Goal: Ask a question

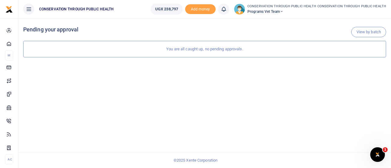
click at [284, 13] on icon at bounding box center [282, 11] width 4 height 4
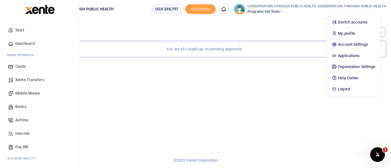
click at [19, 45] on span "Dashboard" at bounding box center [24, 44] width 19 height 6
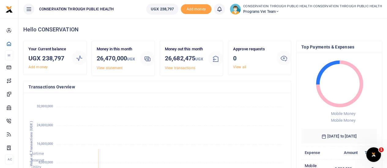
click at [279, 12] on span "Programs Vet Team" at bounding box center [312, 12] width 139 height 6
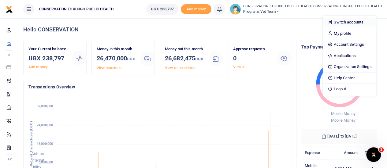
click at [348, 22] on link "Switch accounts" at bounding box center [349, 22] width 53 height 9
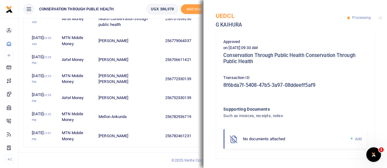
scroll to position [154, 0]
drag, startPoint x: 223, startPoint y: 86, endPoint x: 319, endPoint y: 85, distance: 96.3
click at [319, 85] on h5 "8f6bda7f-5408-47b5-3a97-08ddeeff5af9" at bounding box center [295, 85] width 144 height 6
copy h5 "8f6bda7f-5408-47b5-3a97-08ddeeff5af9"
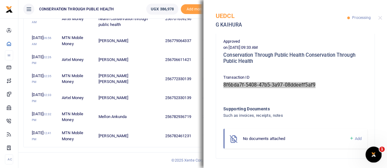
click at [379, 152] on div "Open Intercom Messenger" at bounding box center [372, 154] width 20 height 20
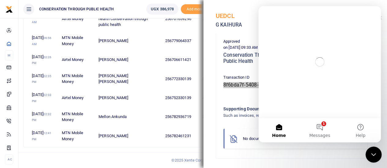
scroll to position [0, 0]
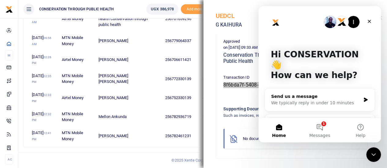
click at [298, 94] on div "Send us a message" at bounding box center [316, 97] width 90 height 6
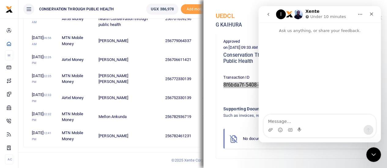
click at [276, 123] on textarea "Message…" at bounding box center [320, 120] width 112 height 10
type textarea "Kindly support on this payment, 8f6bda7f-5408-47b5-3a97-08ddeeff5af9"
